Goal: Information Seeking & Learning: Check status

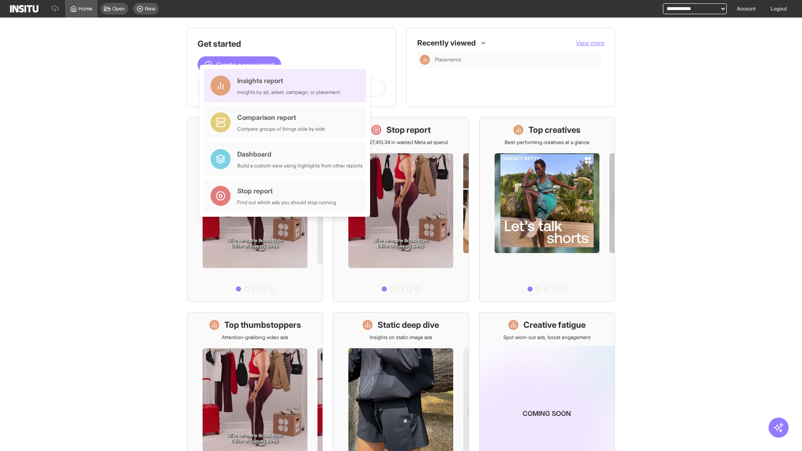
click at [287, 86] on div "Insights report Insights by ad, adset, campaign, or placement" at bounding box center [288, 86] width 103 height 20
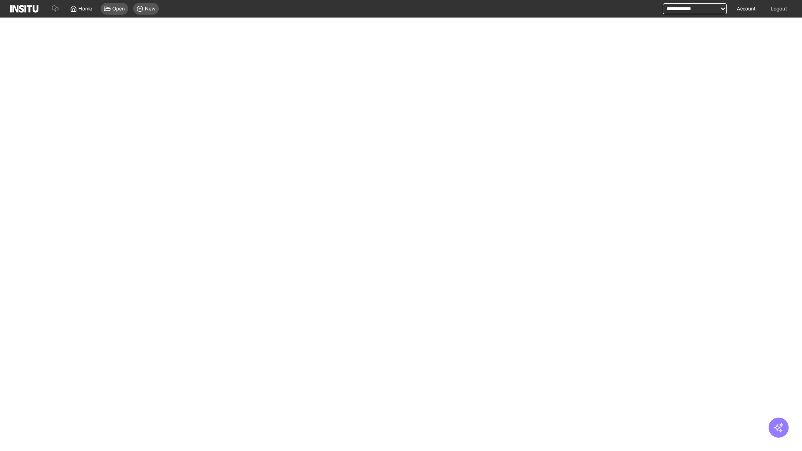
select select "**"
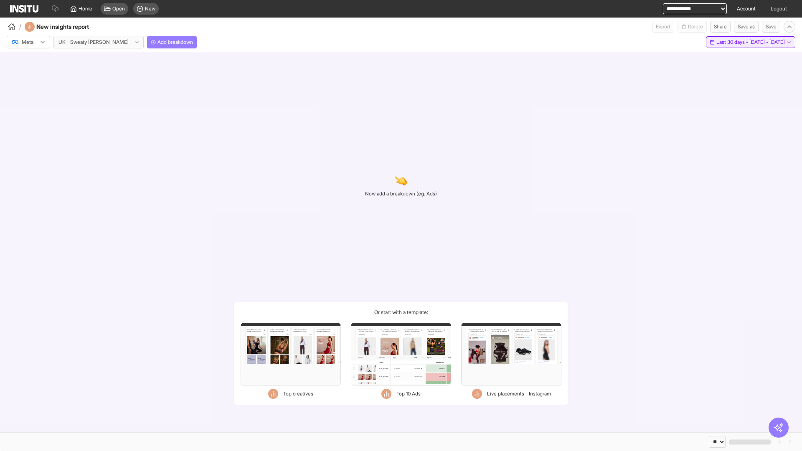
click at [733, 42] on span "Last 30 days - [DATE] - [DATE]" at bounding box center [750, 42] width 68 height 7
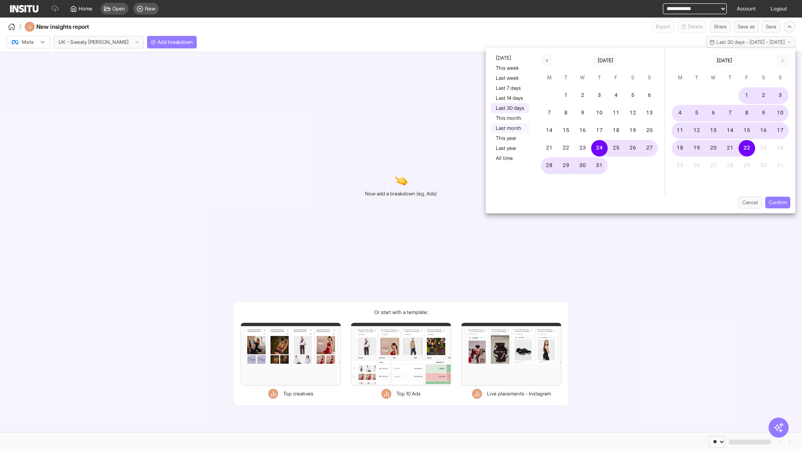
click at [509, 128] on button "Last month" at bounding box center [510, 128] width 38 height 10
